Goal: Transaction & Acquisition: Download file/media

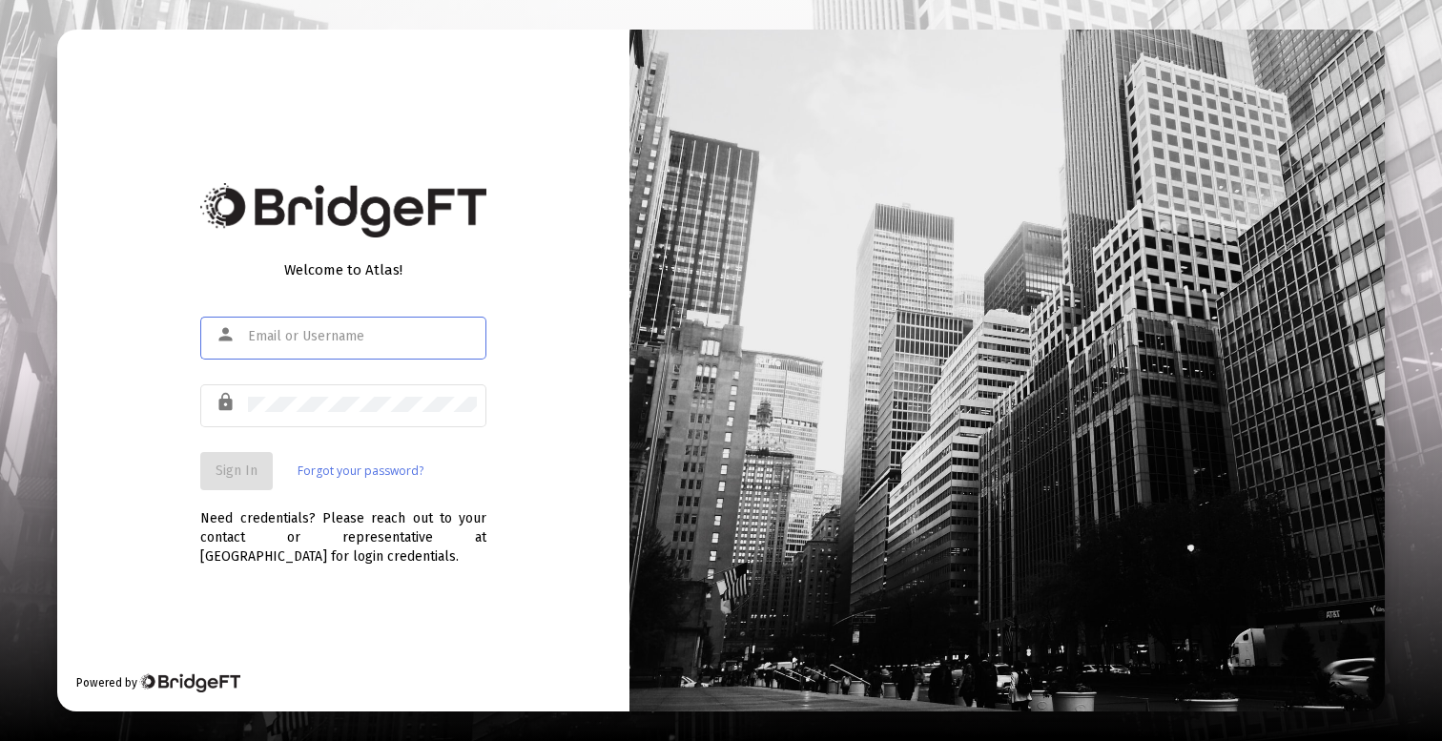
type input "victor@zoefin.com"
click at [241, 479] on button "Sign In" at bounding box center [236, 471] width 72 height 38
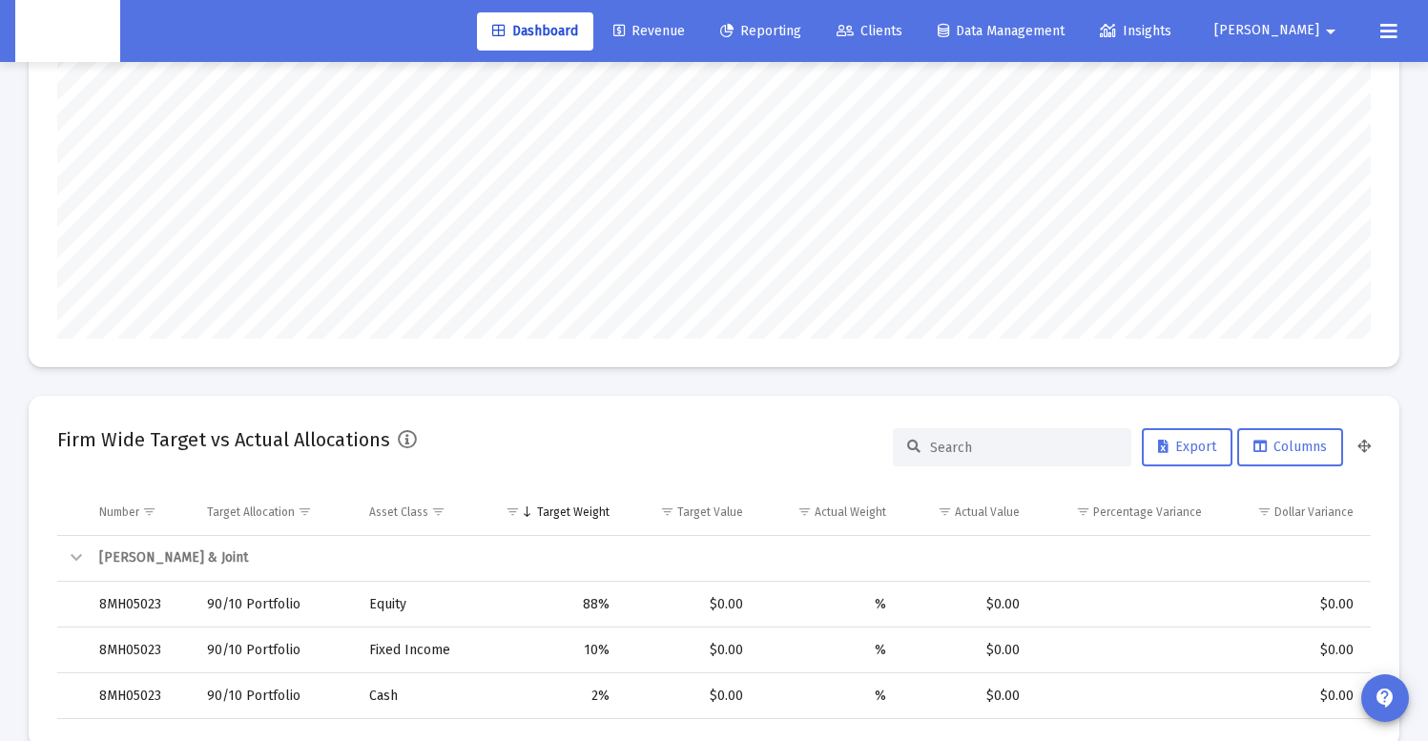
scroll to position [488, 0]
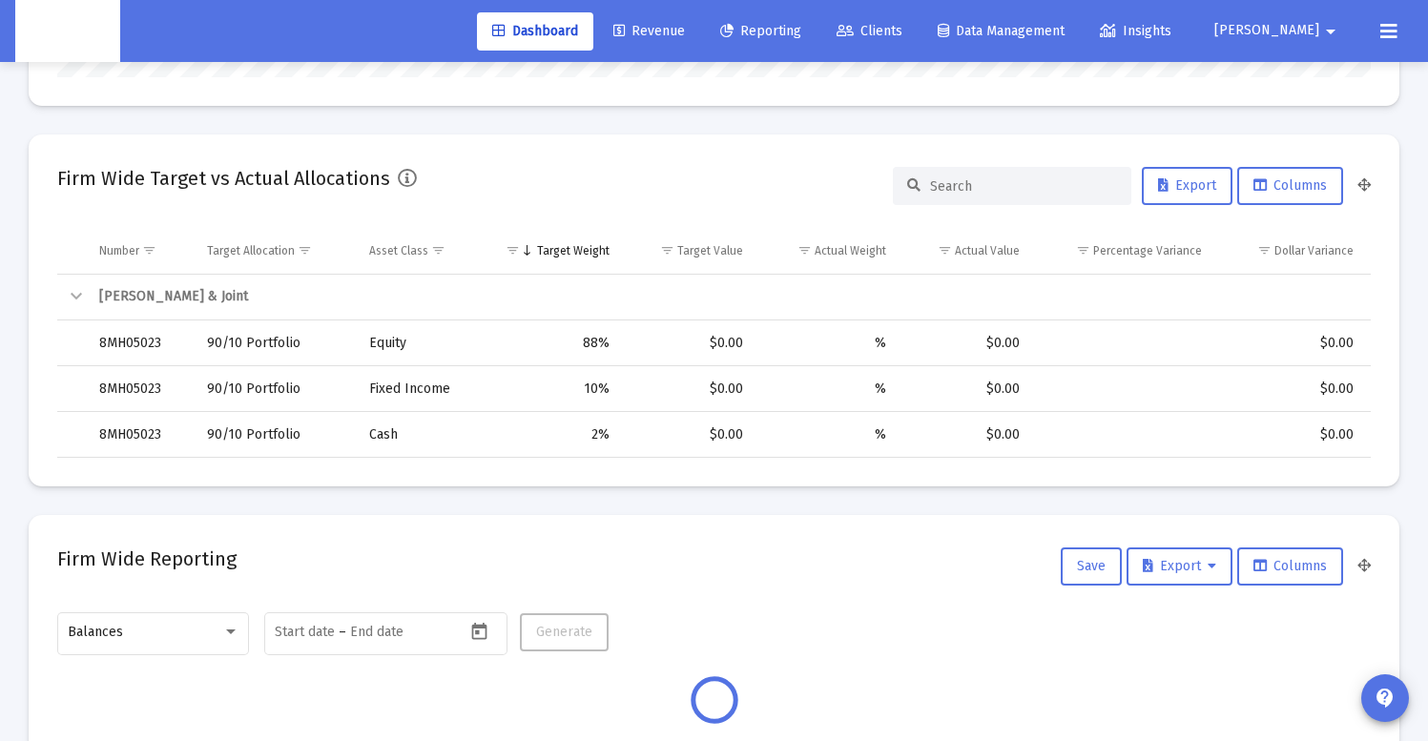
type input "2025-09-23"
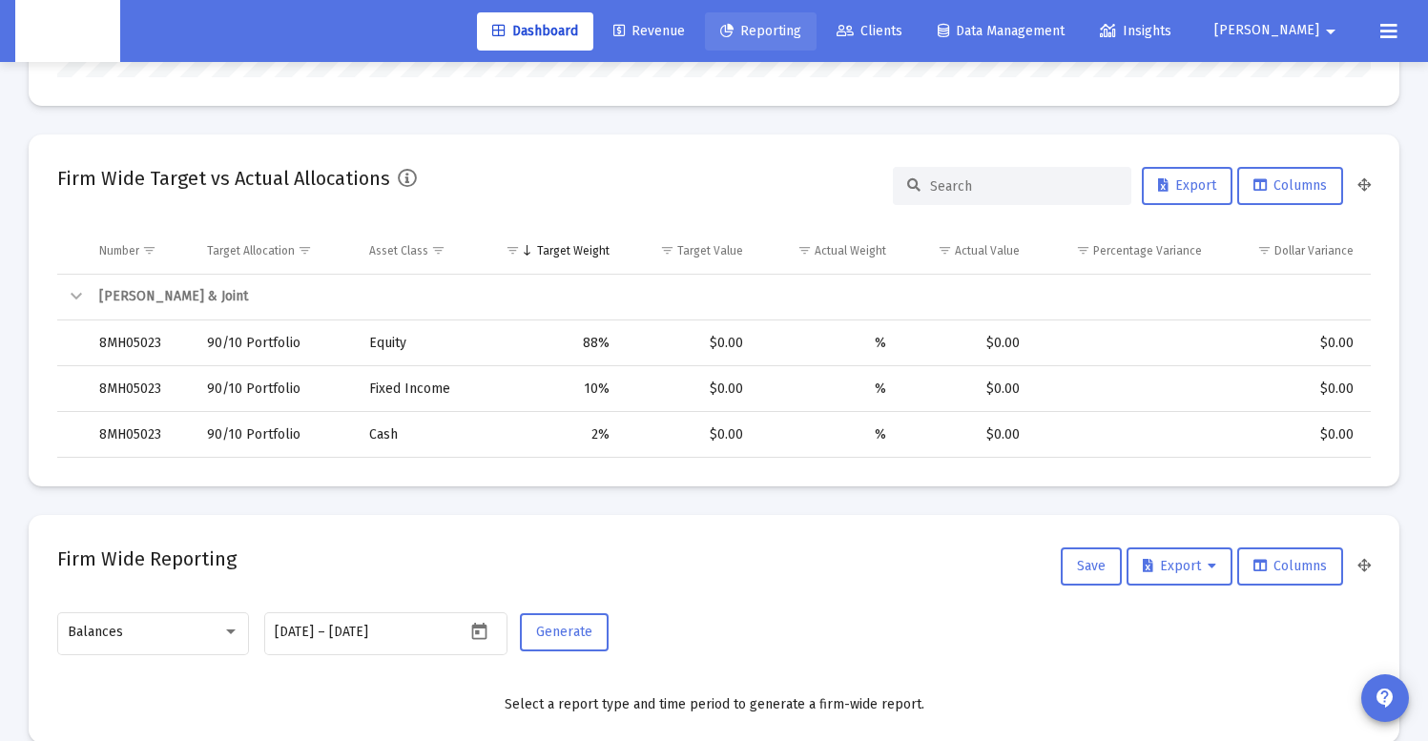
click at [801, 31] on span "Reporting" at bounding box center [760, 31] width 81 height 16
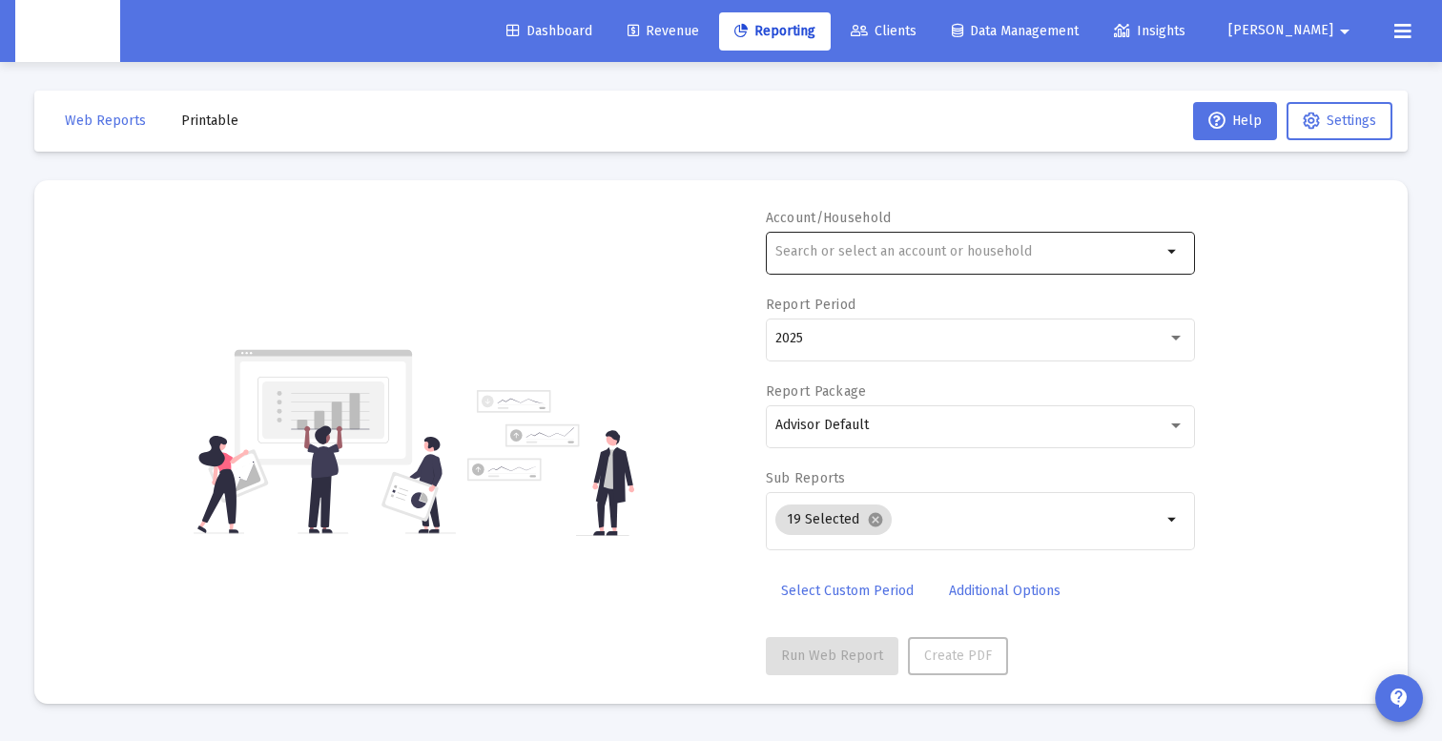
click at [906, 253] on input "text" at bounding box center [968, 251] width 386 height 15
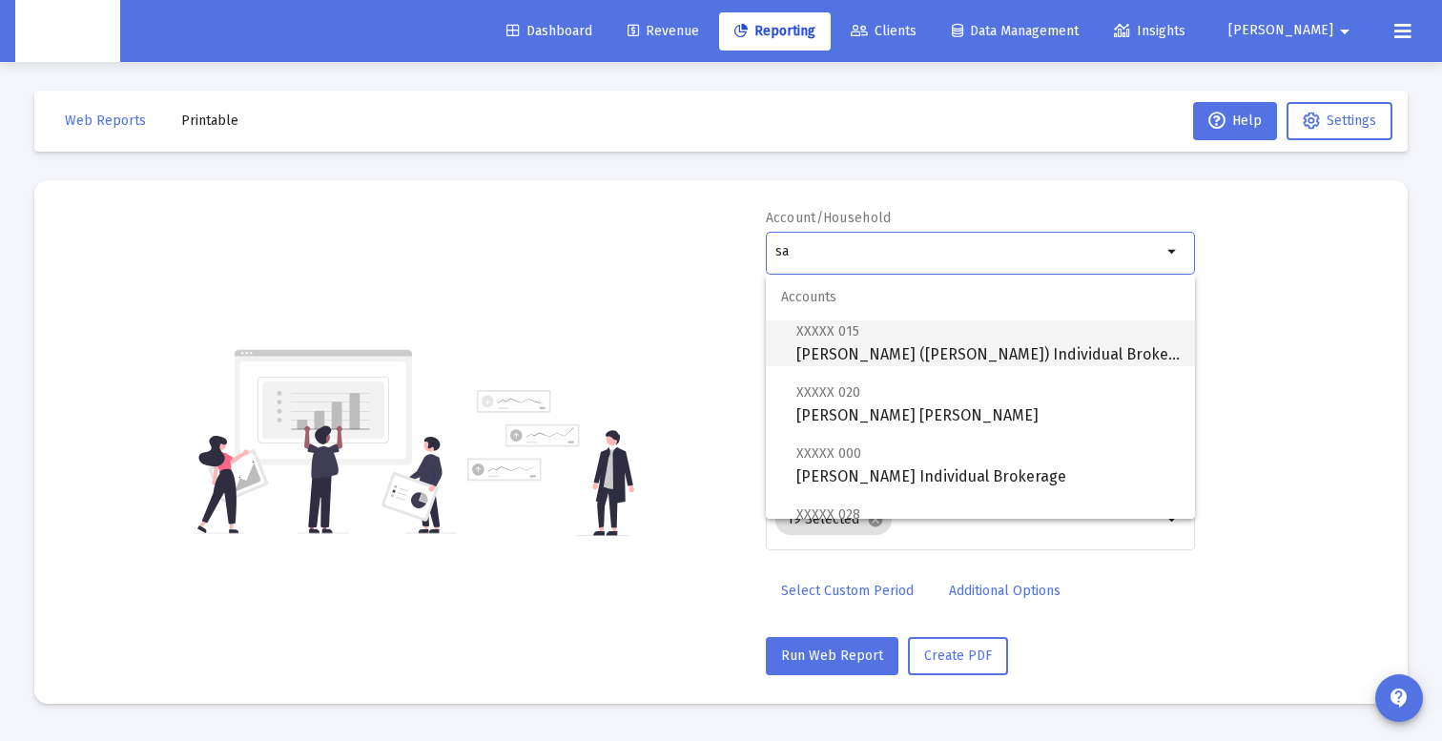
click at [914, 345] on span "XXXXX 015 SAM CARROLL (TOD) Individual Brokerage" at bounding box center [987, 343] width 383 height 47
type input "[PERSON_NAME] ([PERSON_NAME]) Individual Brokerage"
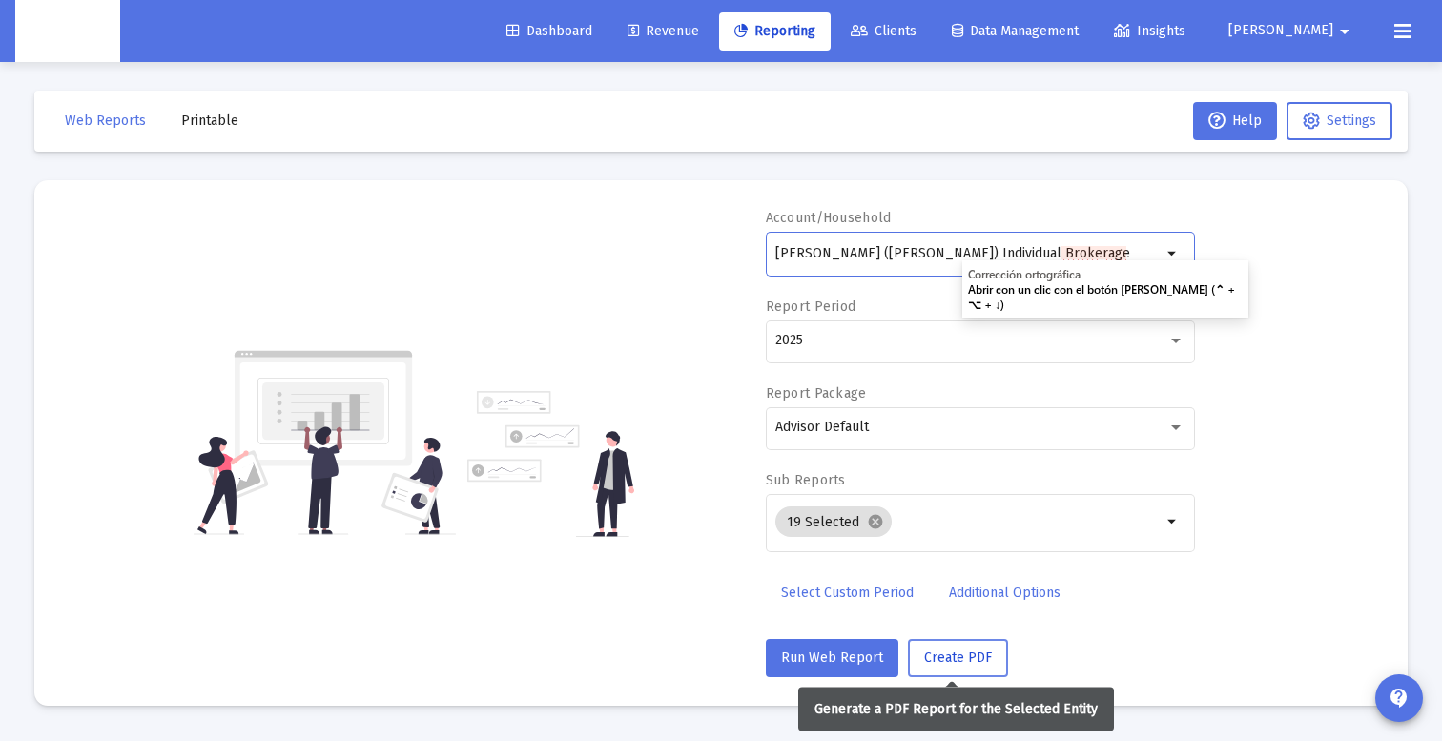
click at [954, 662] on span "Create PDF" at bounding box center [958, 658] width 68 height 16
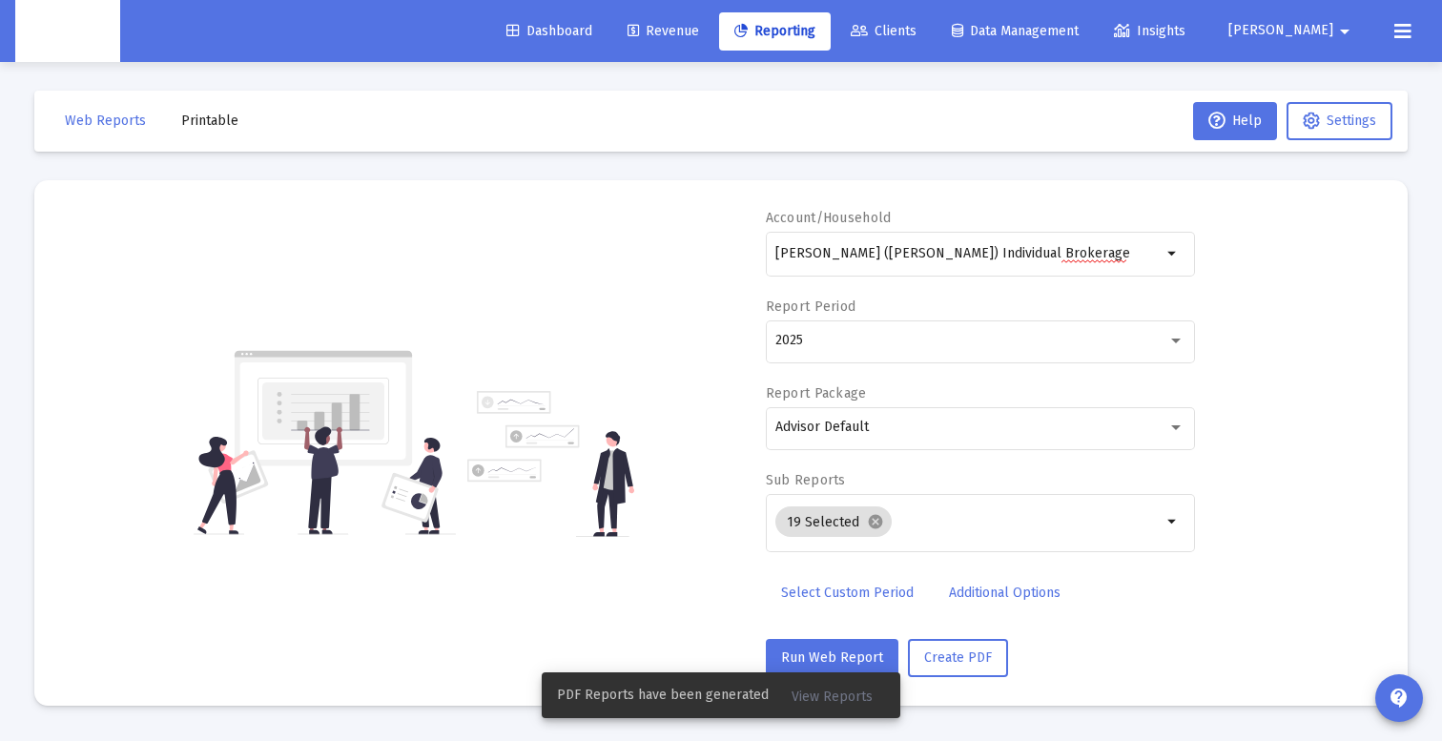
click at [820, 697] on span "View Reports" at bounding box center [832, 697] width 81 height 16
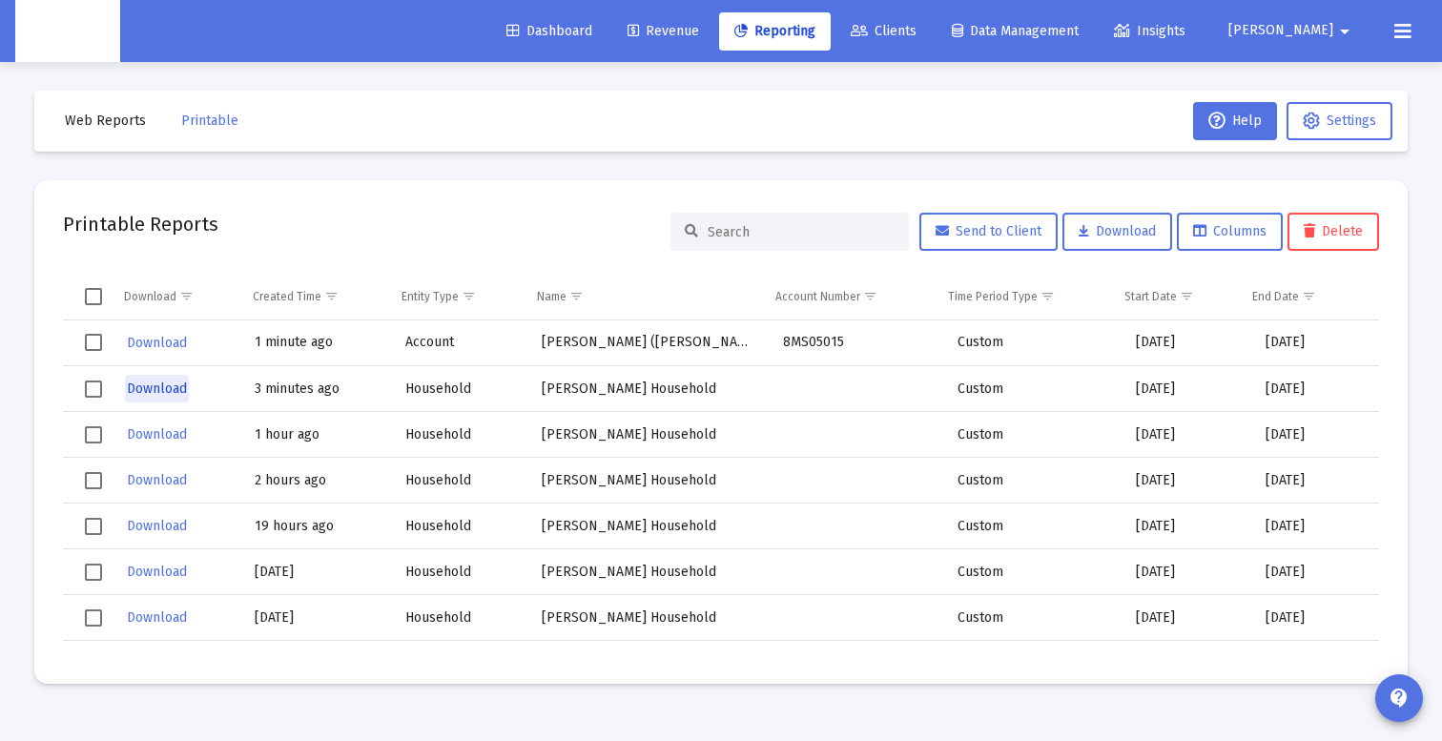
click at [164, 390] on span "Download" at bounding box center [157, 389] width 60 height 16
click at [389, 181] on mat-card "Printable Reports Send to Client Download Columns Delete Download Created Time …" at bounding box center [720, 432] width 1373 height 504
click at [461, 197] on mat-card "Printable Reports Send to Client Download Columns Delete Download Created Time …" at bounding box center [720, 432] width 1373 height 504
click at [427, 239] on div "Printable Reports Send to Client Download Columns Delete" at bounding box center [721, 232] width 1316 height 46
click at [531, 125] on mat-toolbar-row "Web Reports Printable Help Settings" at bounding box center [720, 121] width 1373 height 61
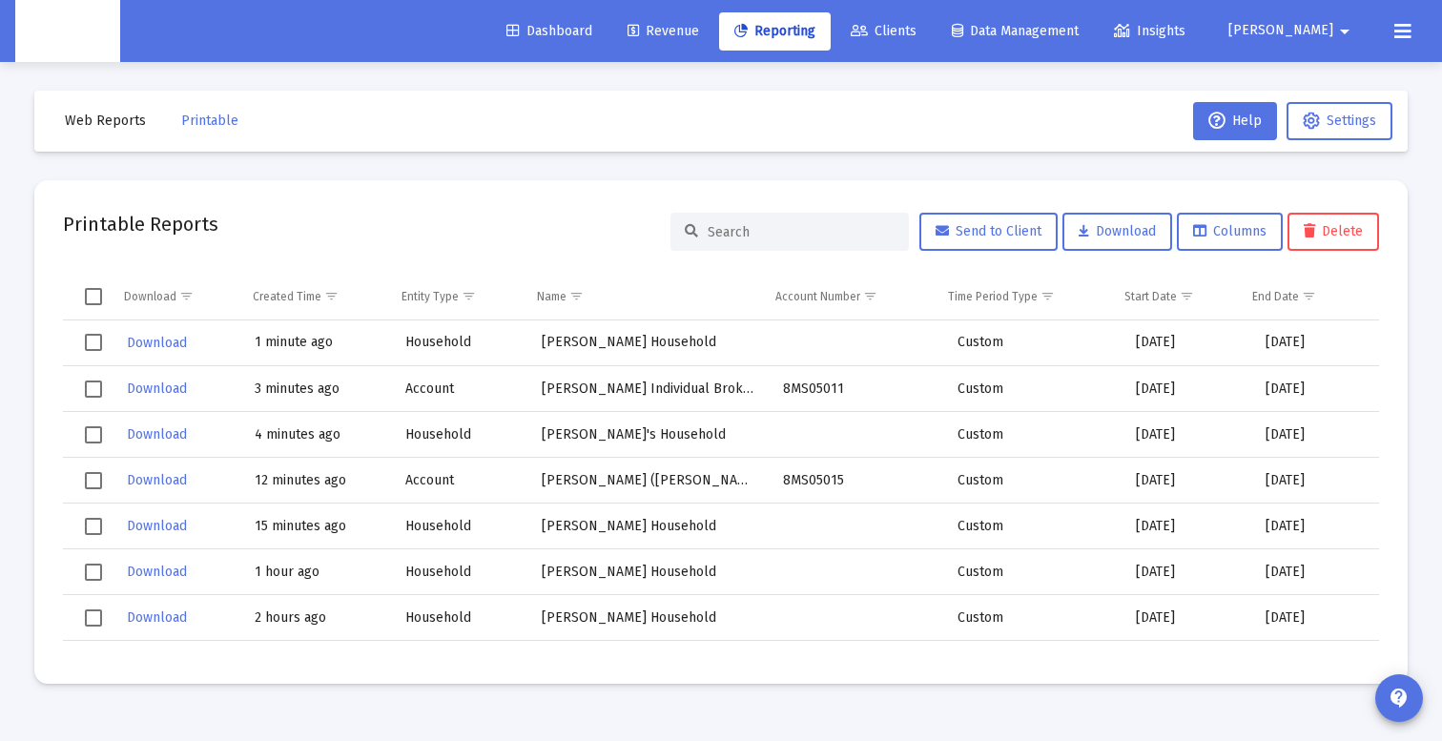
click at [588, 389] on td "[PERSON_NAME] Individual Brokerage" at bounding box center [648, 389] width 241 height 46
click at [806, 386] on td "8MS05011" at bounding box center [857, 389] width 175 height 46
click at [787, 391] on td "8MS05011" at bounding box center [857, 389] width 175 height 46
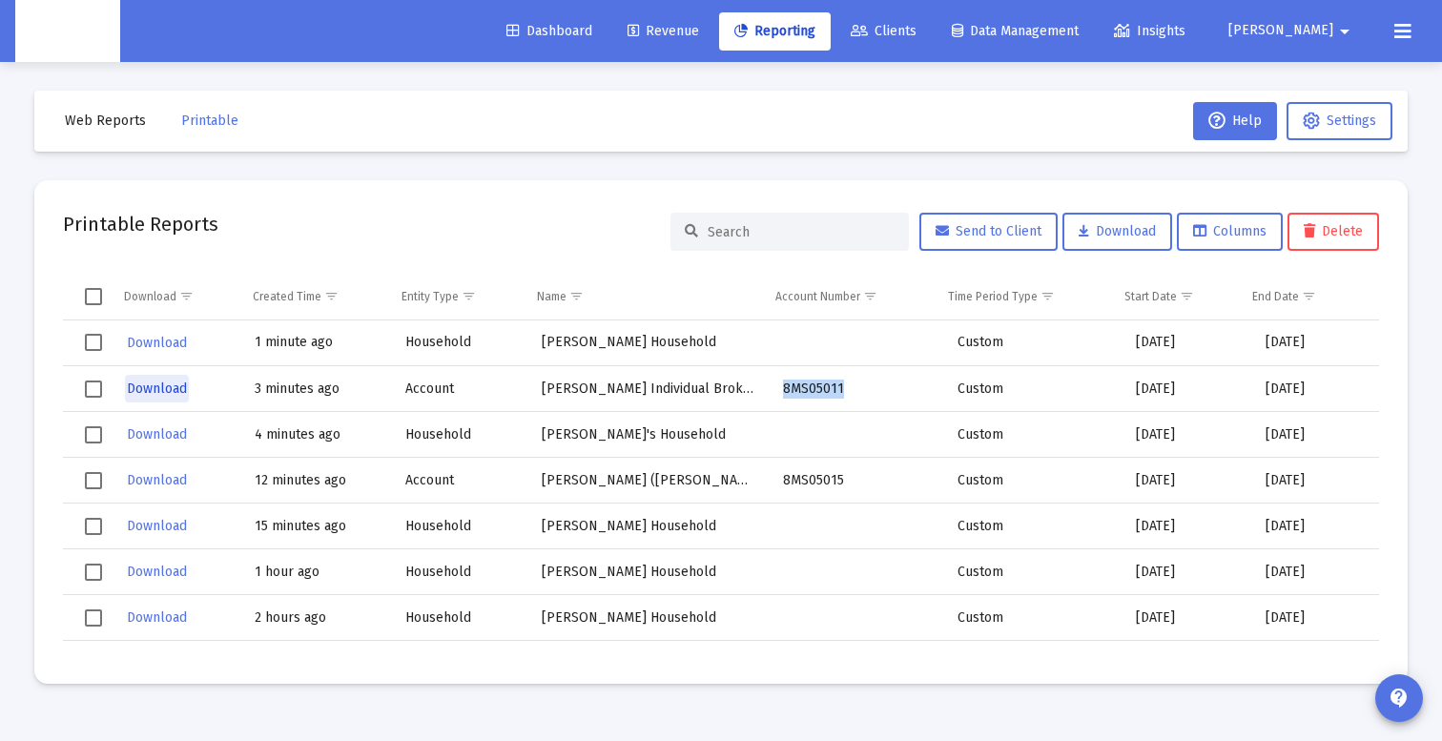
click at [159, 386] on span "Download" at bounding box center [157, 389] width 60 height 16
click at [138, 434] on span "Download" at bounding box center [157, 434] width 60 height 16
click at [806, 480] on td "8MS05015" at bounding box center [857, 481] width 175 height 46
